Goal: Understand process/instructions: Learn how to perform a task or action

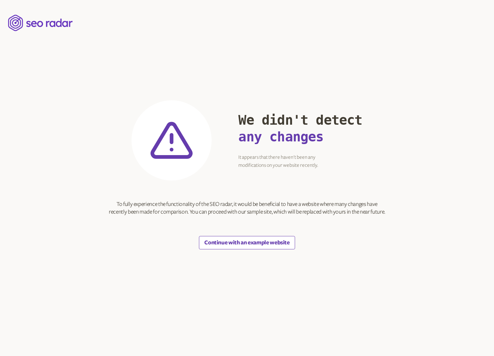
click at [238, 239] on button "Continue with an example website" at bounding box center [247, 242] width 96 height 13
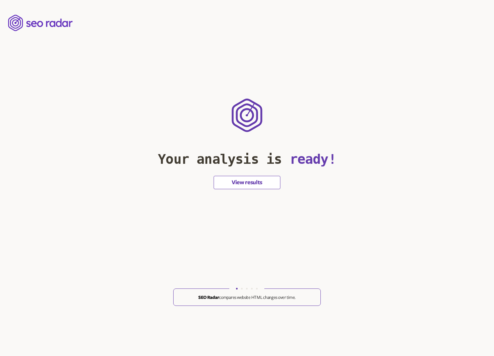
click at [233, 185] on button "View results" at bounding box center [247, 182] width 67 height 13
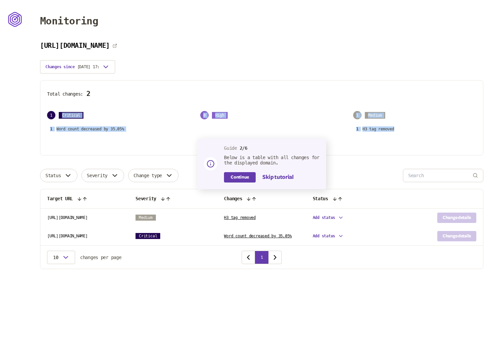
drag, startPoint x: 395, startPoint y: 128, endPoint x: 100, endPoint y: 107, distance: 296.0
click at [100, 107] on div "Total changes: 2 1 Critical 1 Word count decreased by 35.05% 0 High 1 Medium 1 …" at bounding box center [262, 117] width 444 height 75
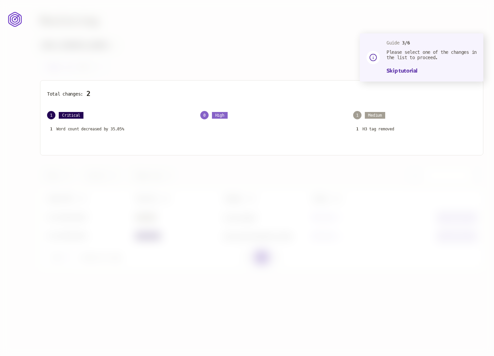
click at [21, 20] on icon at bounding box center [15, 19] width 14 height 17
click at [17, 21] on icon at bounding box center [15, 19] width 14 height 17
click at [270, 33] on div at bounding box center [247, 178] width 494 height 356
click at [369, 56] on icon at bounding box center [373, 57] width 8 height 8
click at [369, 129] on p "H3 tag removed" at bounding box center [379, 128] width 32 height 5
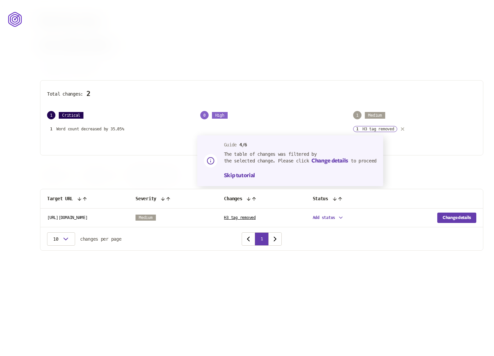
click at [200, 261] on div at bounding box center [247, 178] width 494 height 356
click at [333, 217] on td "Add status" at bounding box center [350, 217] width 89 height 19
click at [332, 216] on td "Add status" at bounding box center [350, 217] width 89 height 19
click at [446, 221] on button "Change details" at bounding box center [457, 217] width 39 height 10
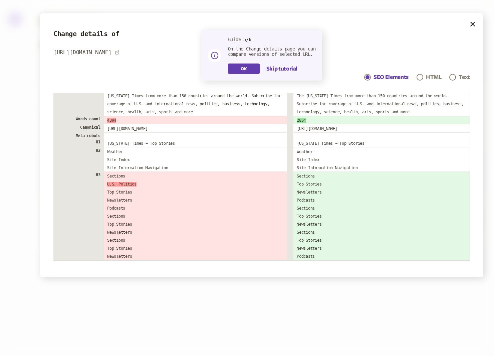
scroll to position [23, 0]
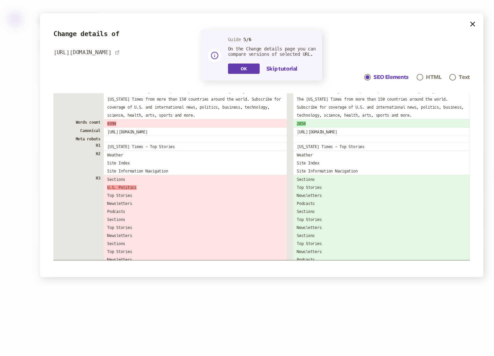
click at [430, 76] on p "HTML" at bounding box center [434, 77] width 16 height 8
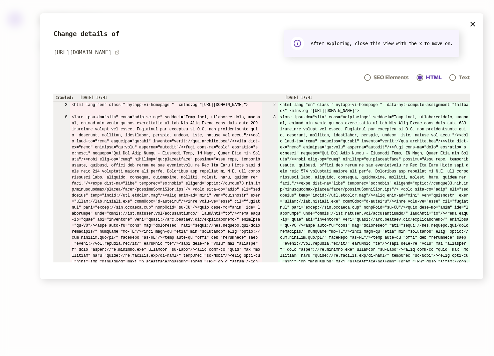
click at [454, 78] on div at bounding box center [453, 77] width 4 height 4
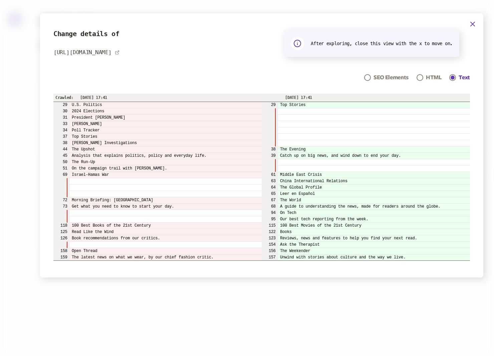
click at [471, 23] on icon "button" at bounding box center [473, 24] width 8 height 8
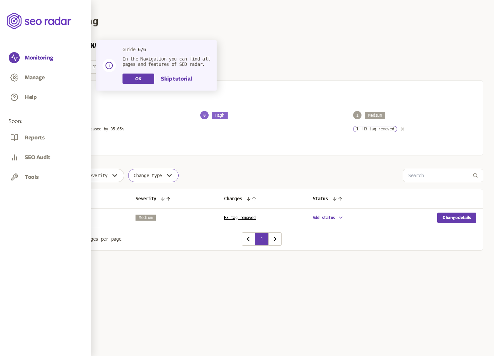
click at [269, 118] on main "Monitoring [URL][DOMAIN_NAME] Changes since [DATE] 17:41 Total changes: 2 1 Cri…" at bounding box center [261, 138] width 465 height 277
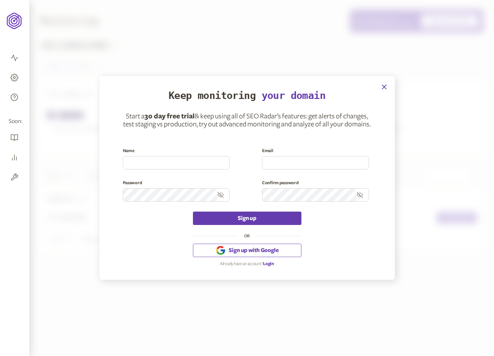
click at [382, 86] on icon "button" at bounding box center [384, 87] width 8 height 8
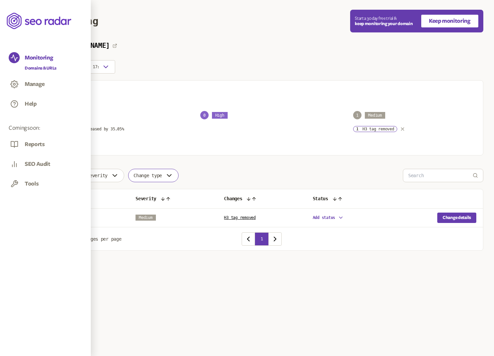
click at [34, 89] on div "Manage" at bounding box center [35, 85] width 20 height 11
